Goal: Navigation & Orientation: Find specific page/section

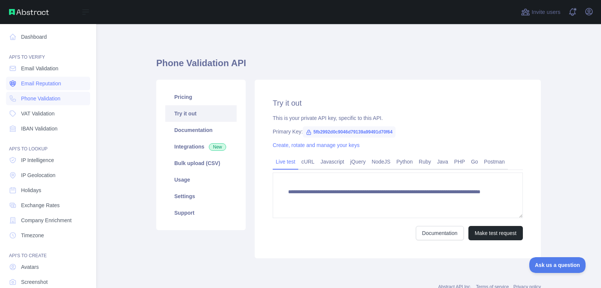
click at [39, 81] on span "Email Reputation" at bounding box center [41, 84] width 40 height 8
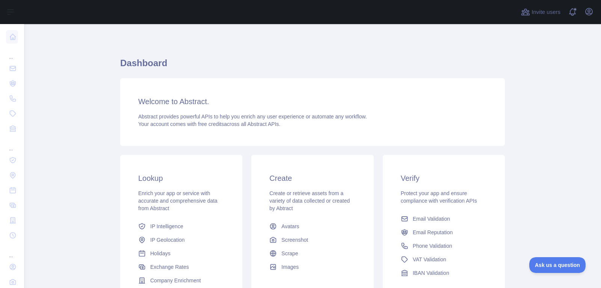
click at [407, 113] on div "Abstract provides powerful APIs to help you enrich any user experience or autom…" at bounding box center [312, 120] width 348 height 15
